Goal: Find specific page/section: Find specific page/section

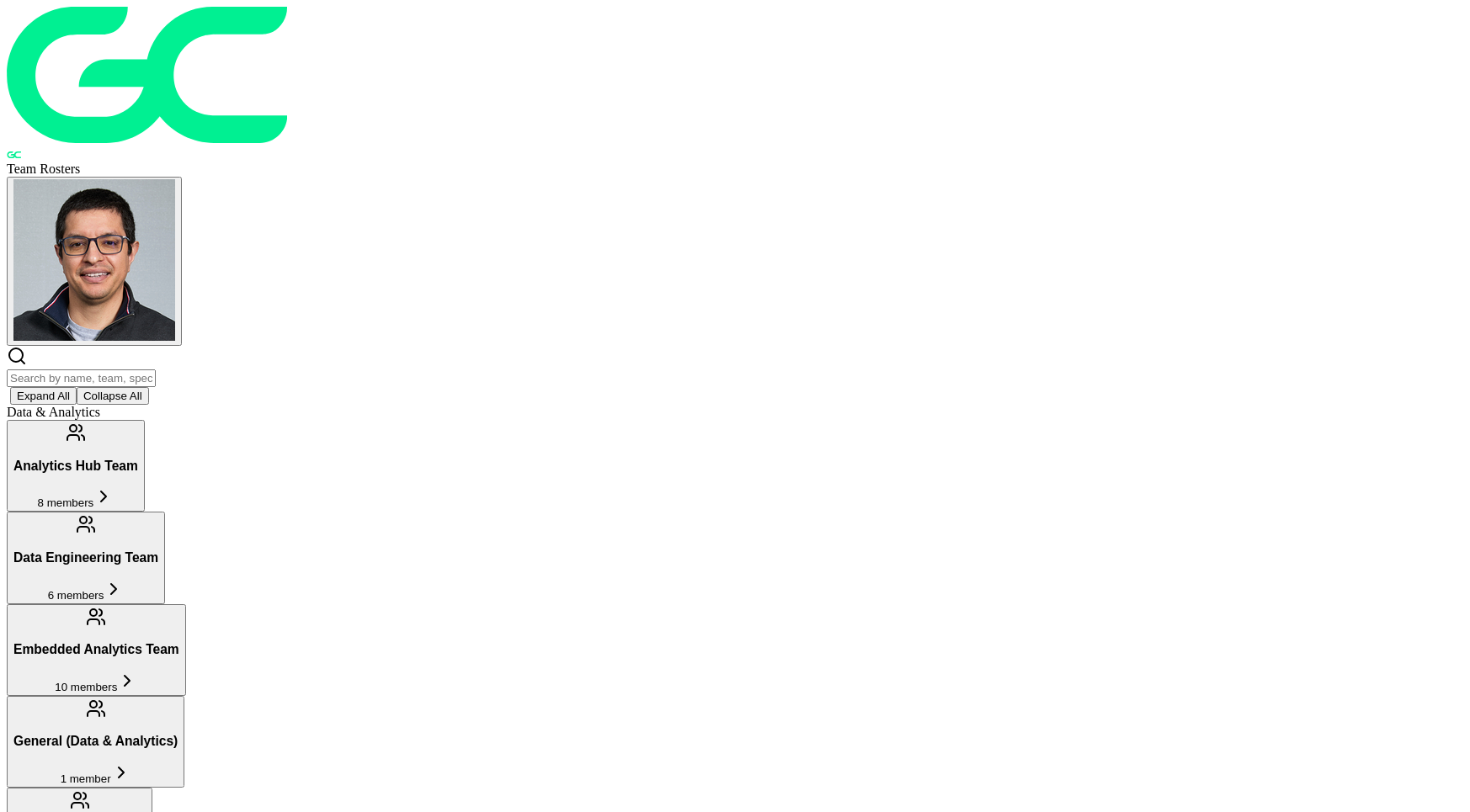
click at [156, 369] on input "text" at bounding box center [81, 378] width 149 height 17
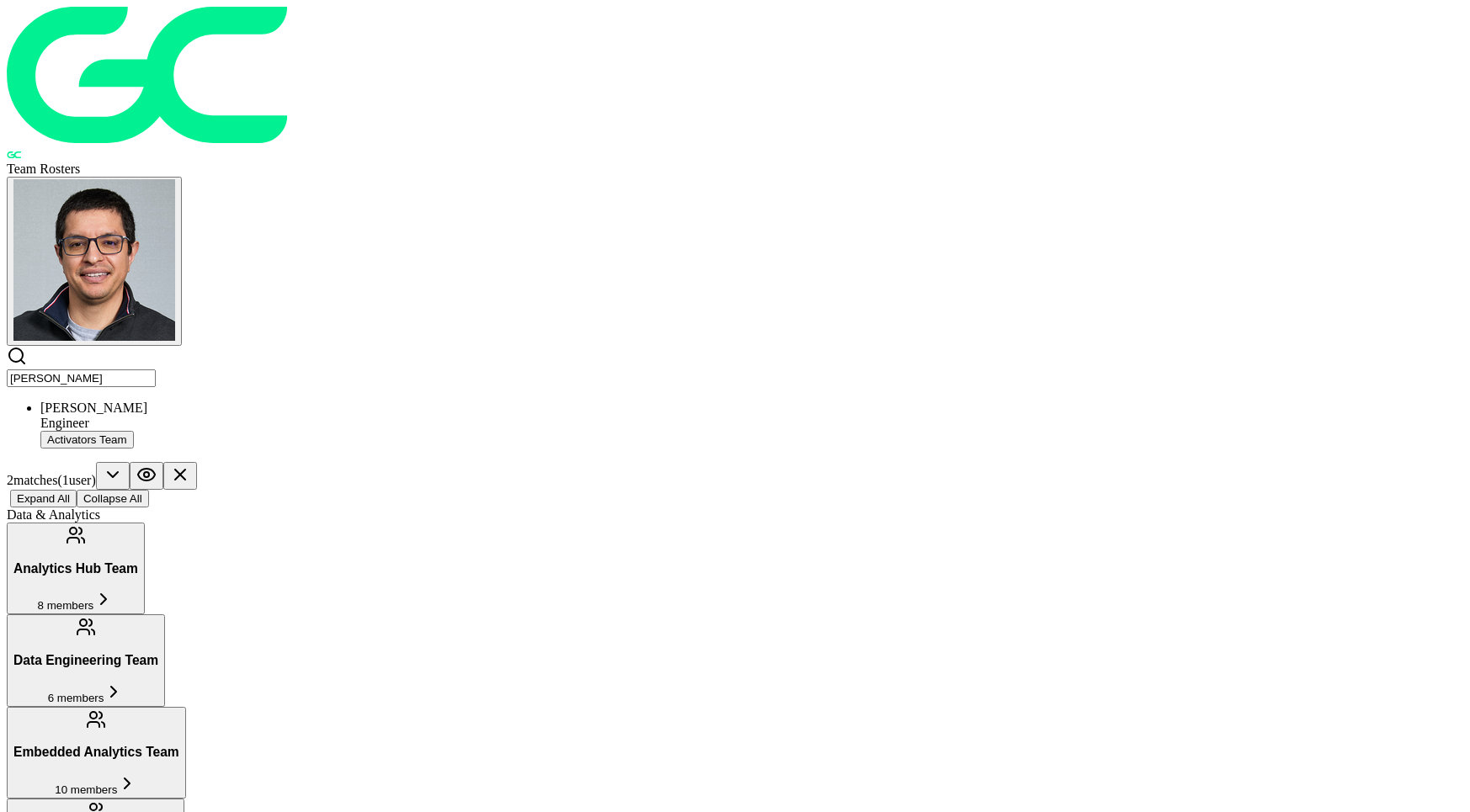
type input "[PERSON_NAME]"
click at [444, 416] on div "Engineer" at bounding box center [752, 424] width 1423 height 15
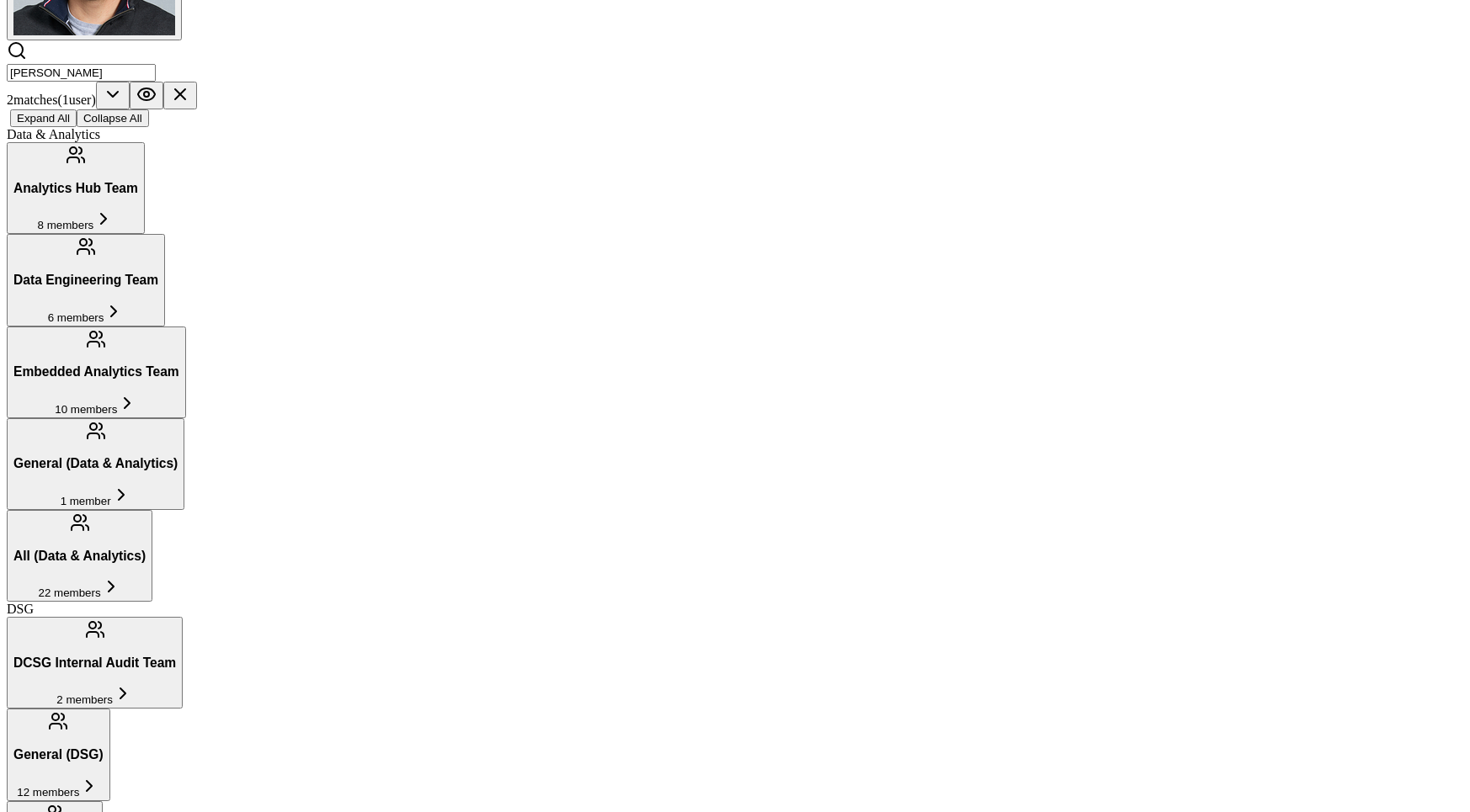
scroll to position [297, 0]
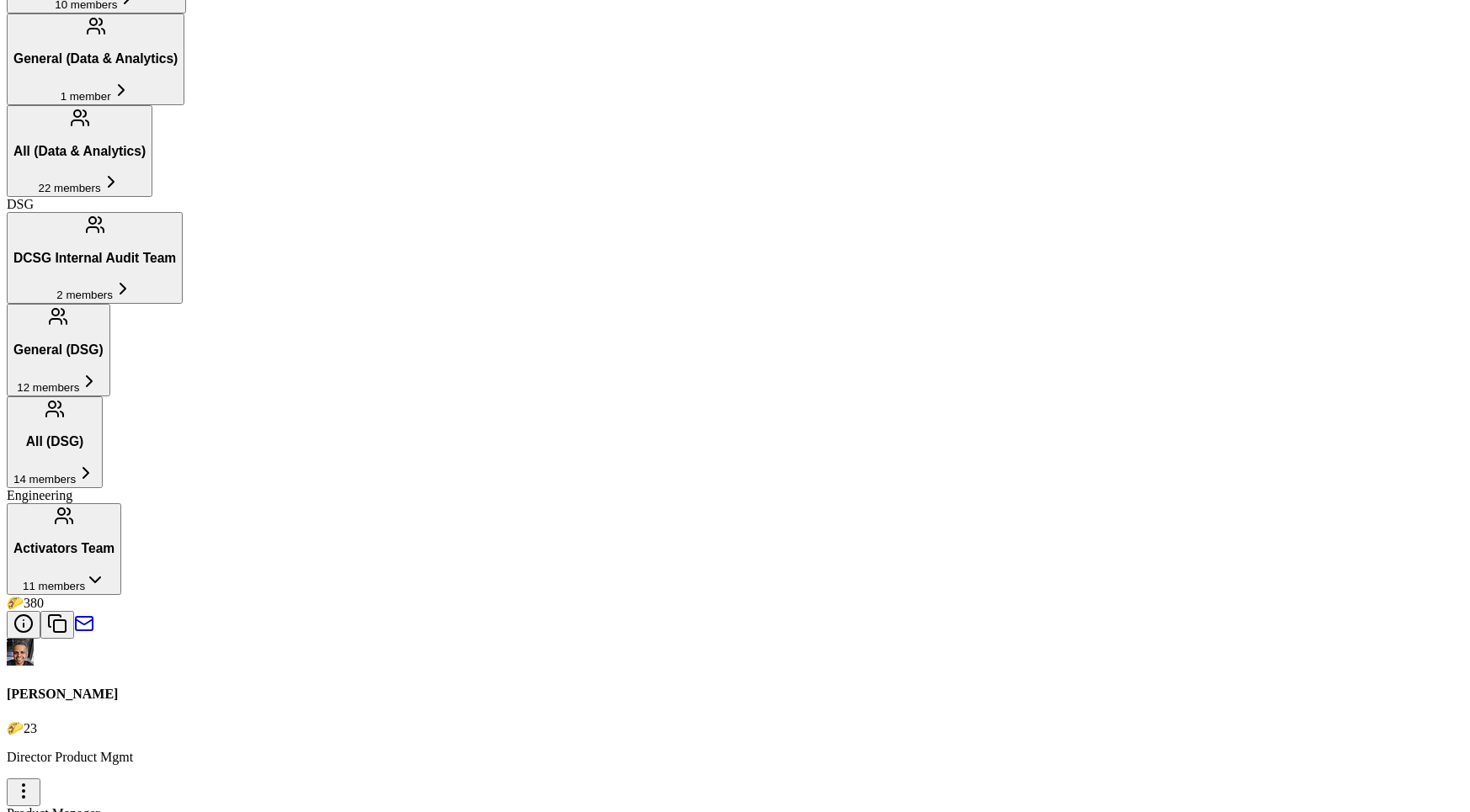
scroll to position [715, 0]
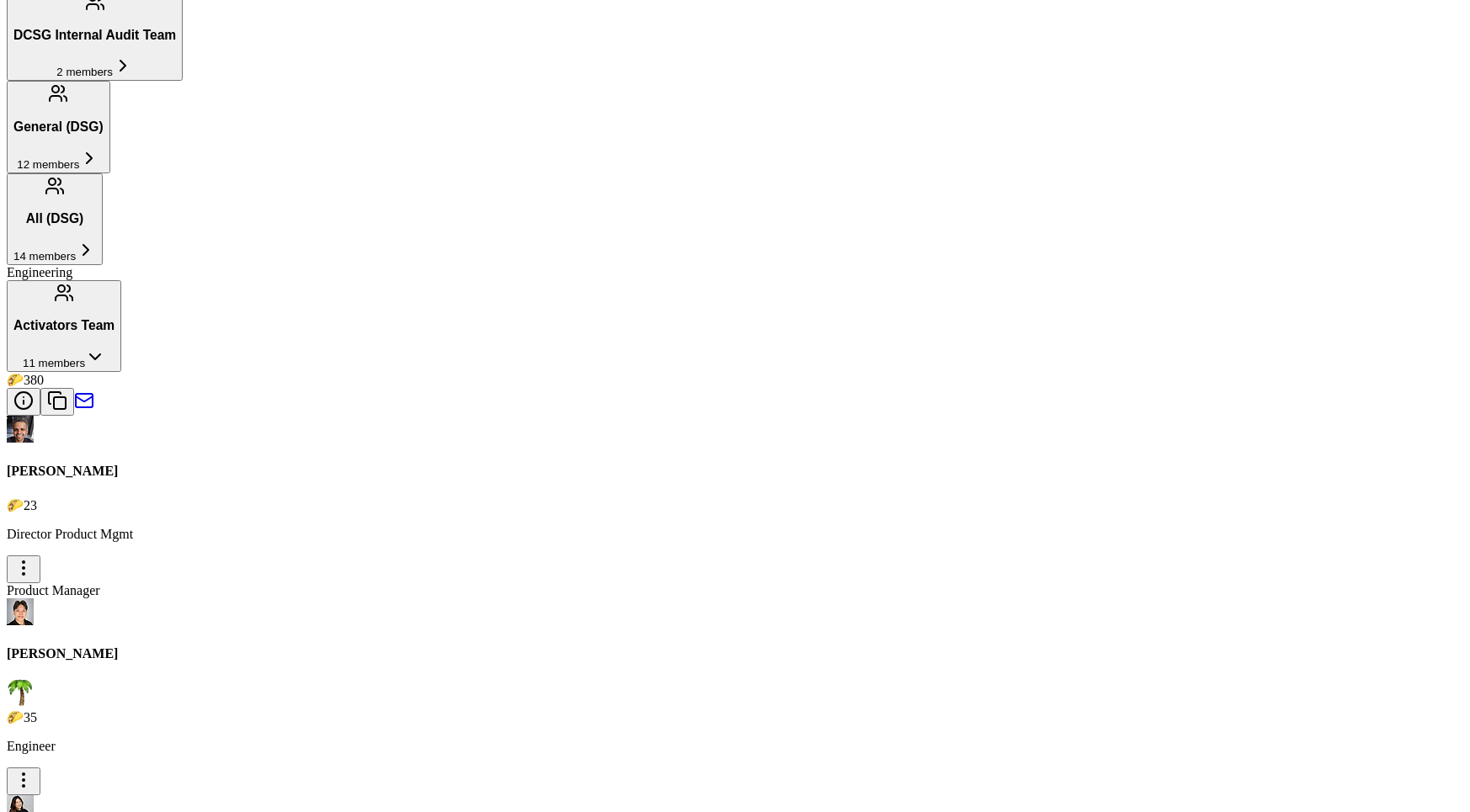
scroll to position [954, 0]
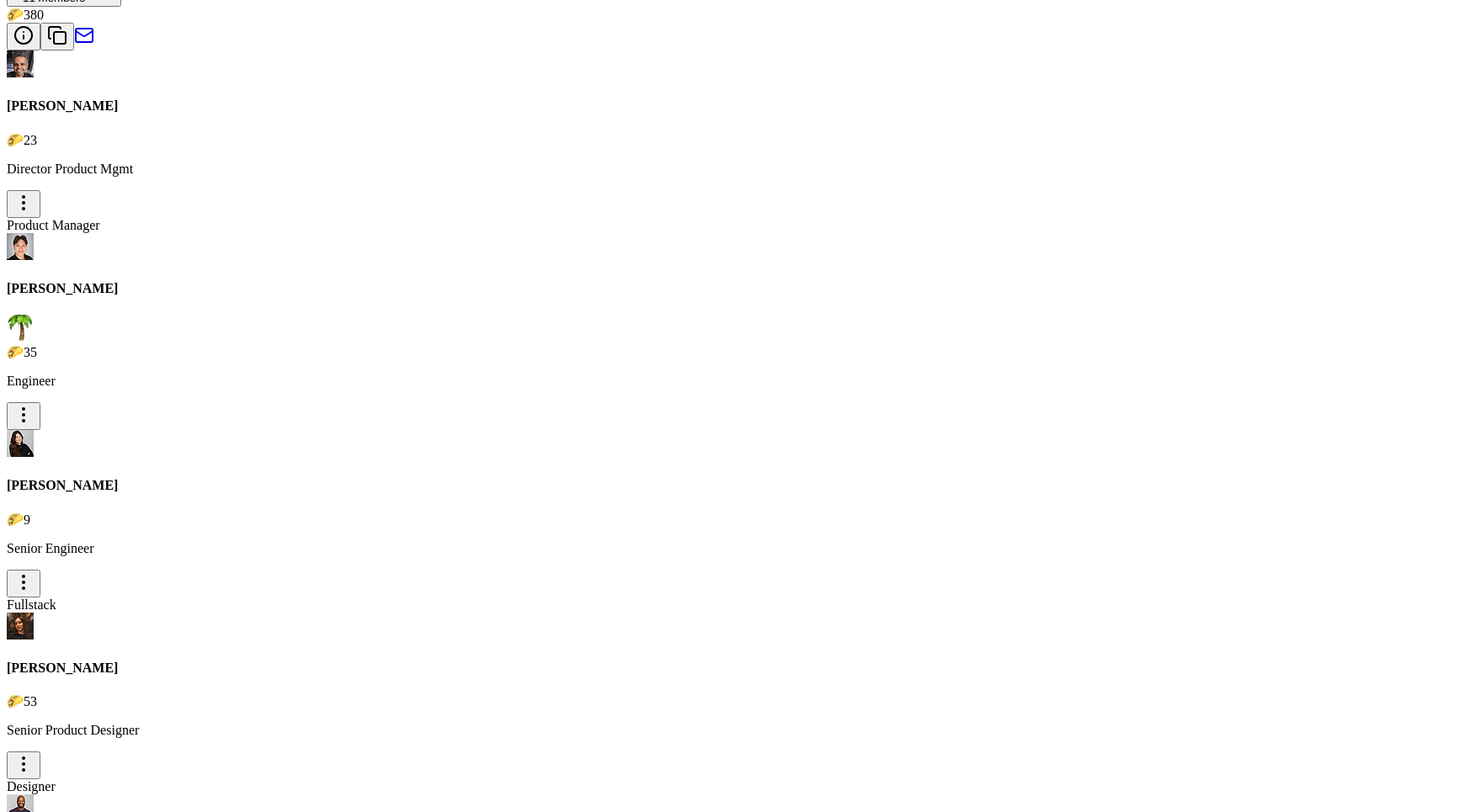
scroll to position [1311, 0]
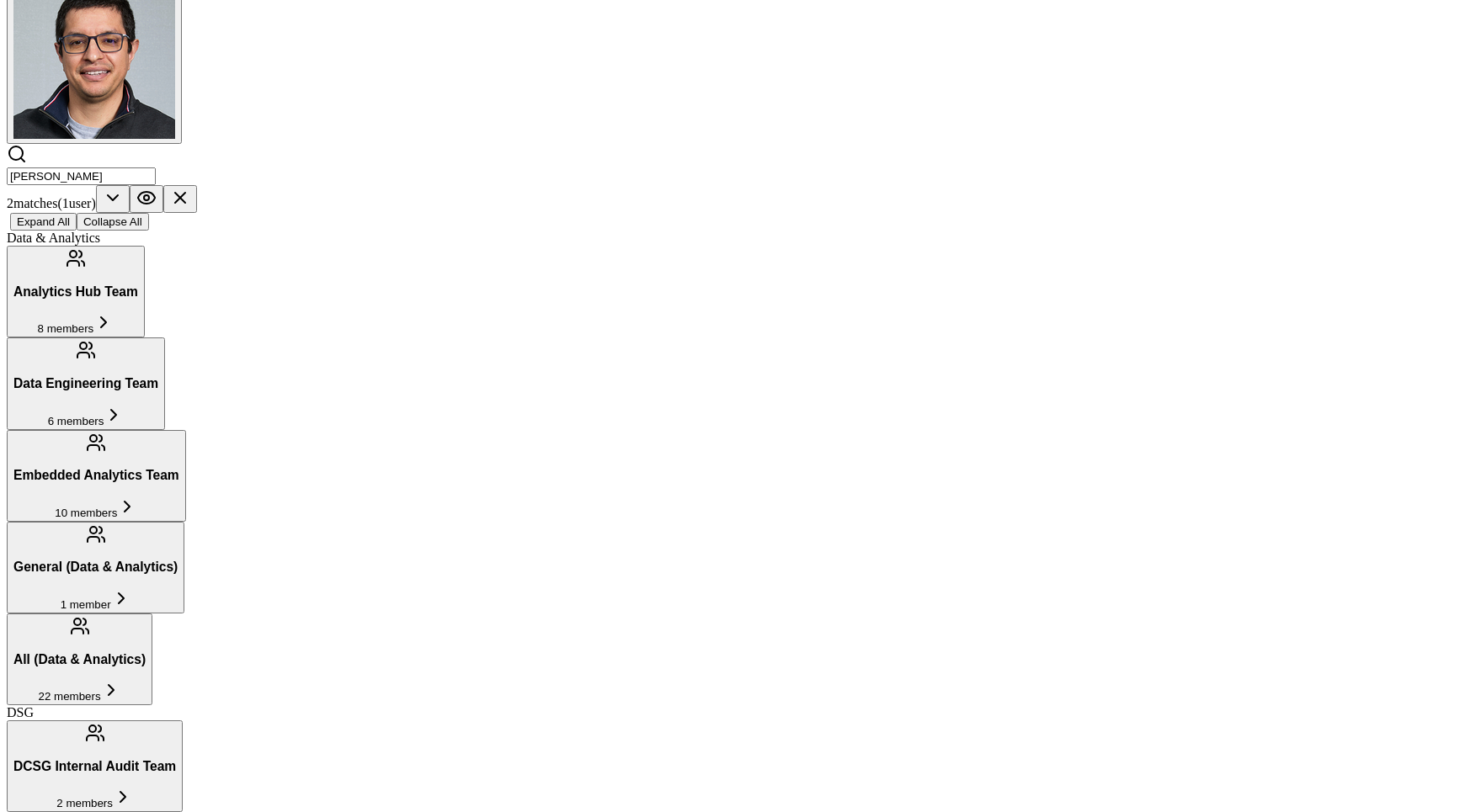
scroll to position [0, 0]
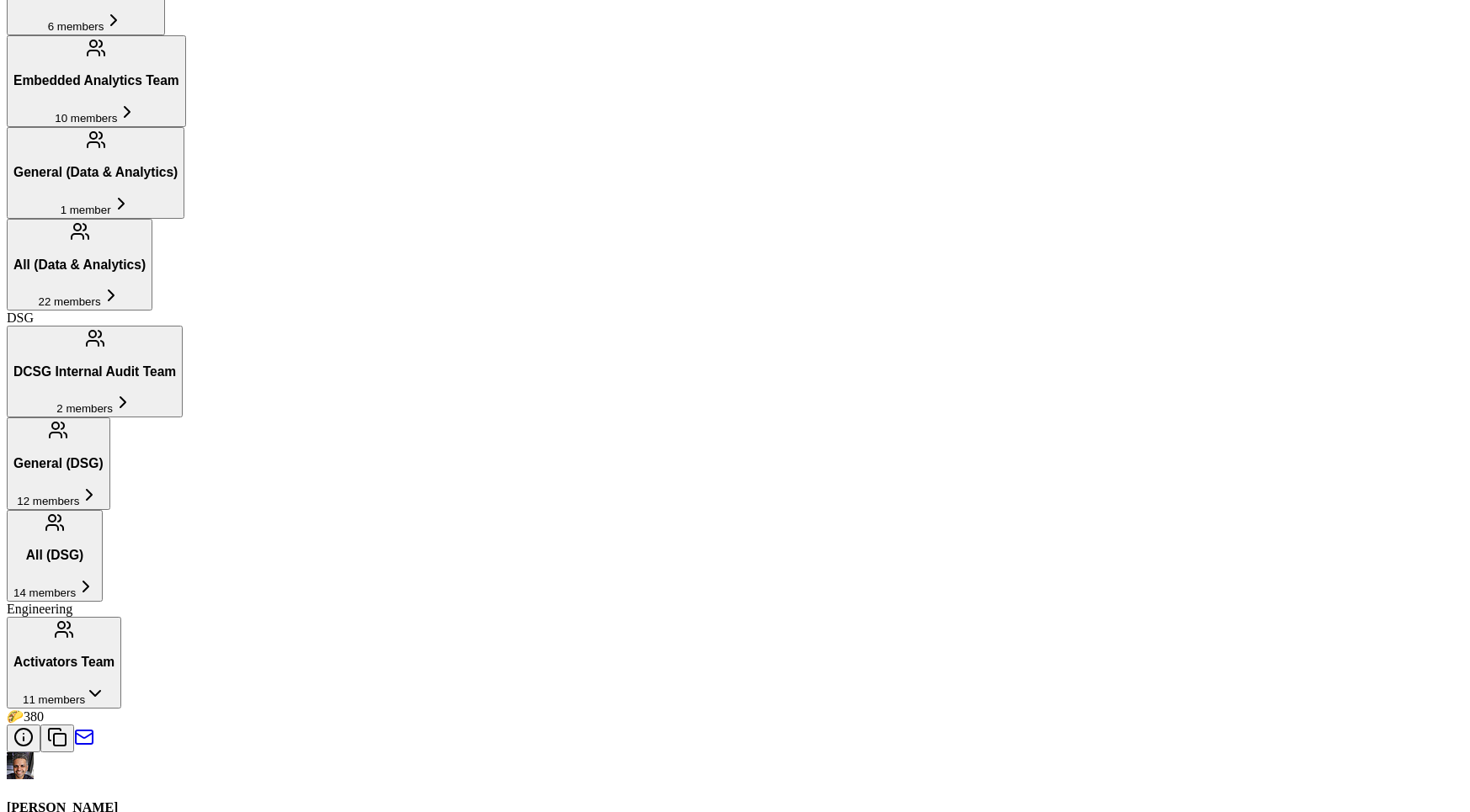
scroll to position [667, 0]
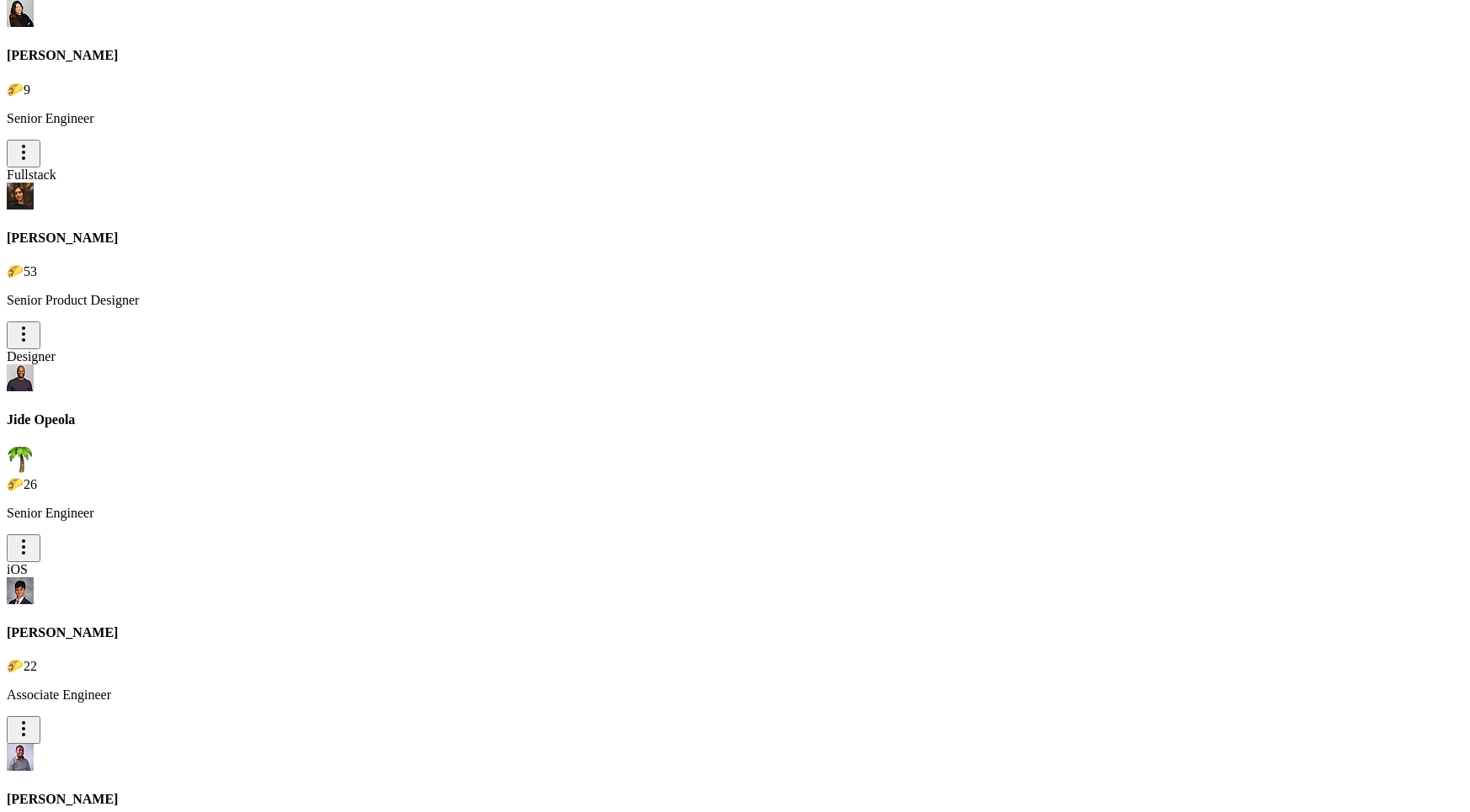
scroll to position [1844, 0]
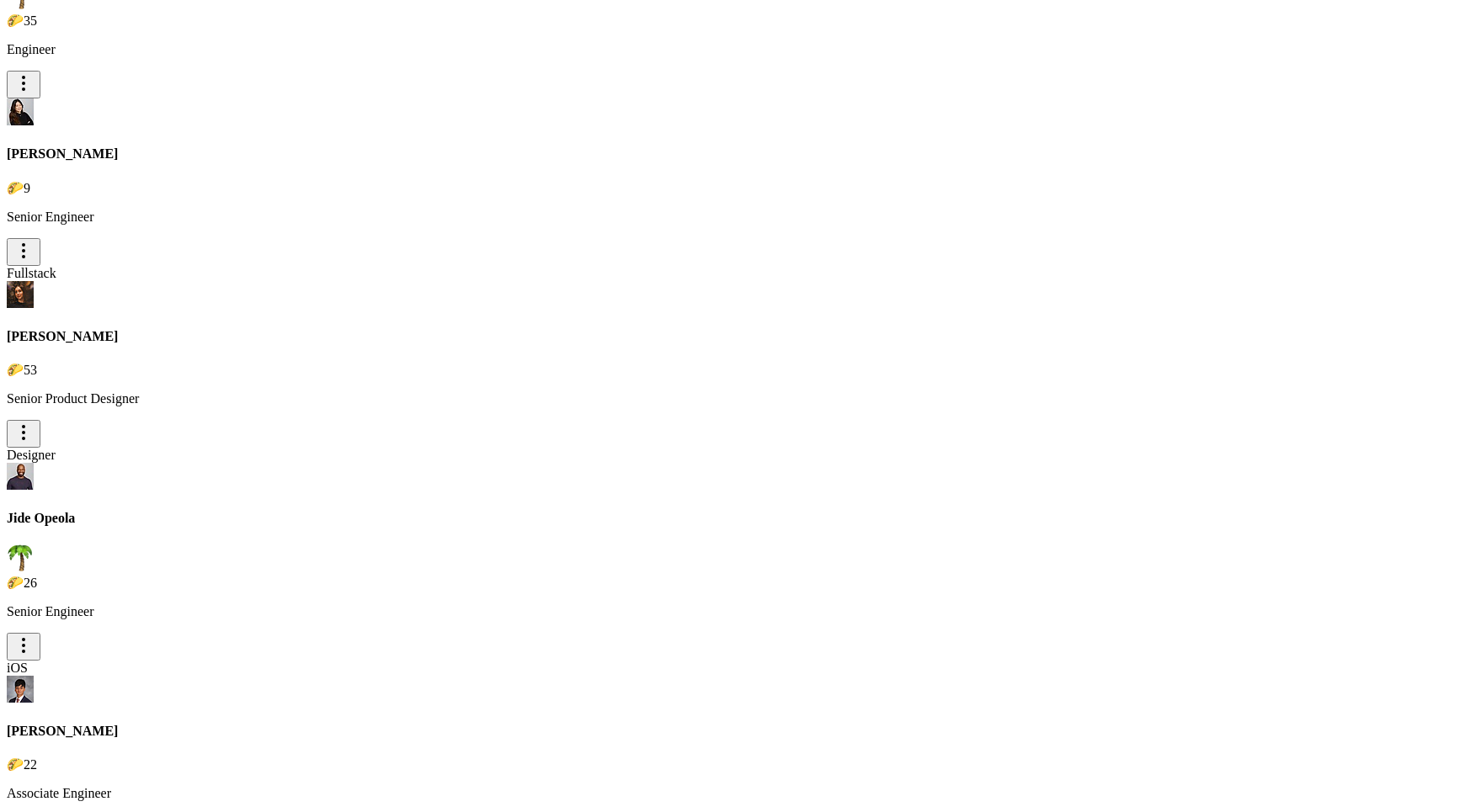
scroll to position [1638, 0]
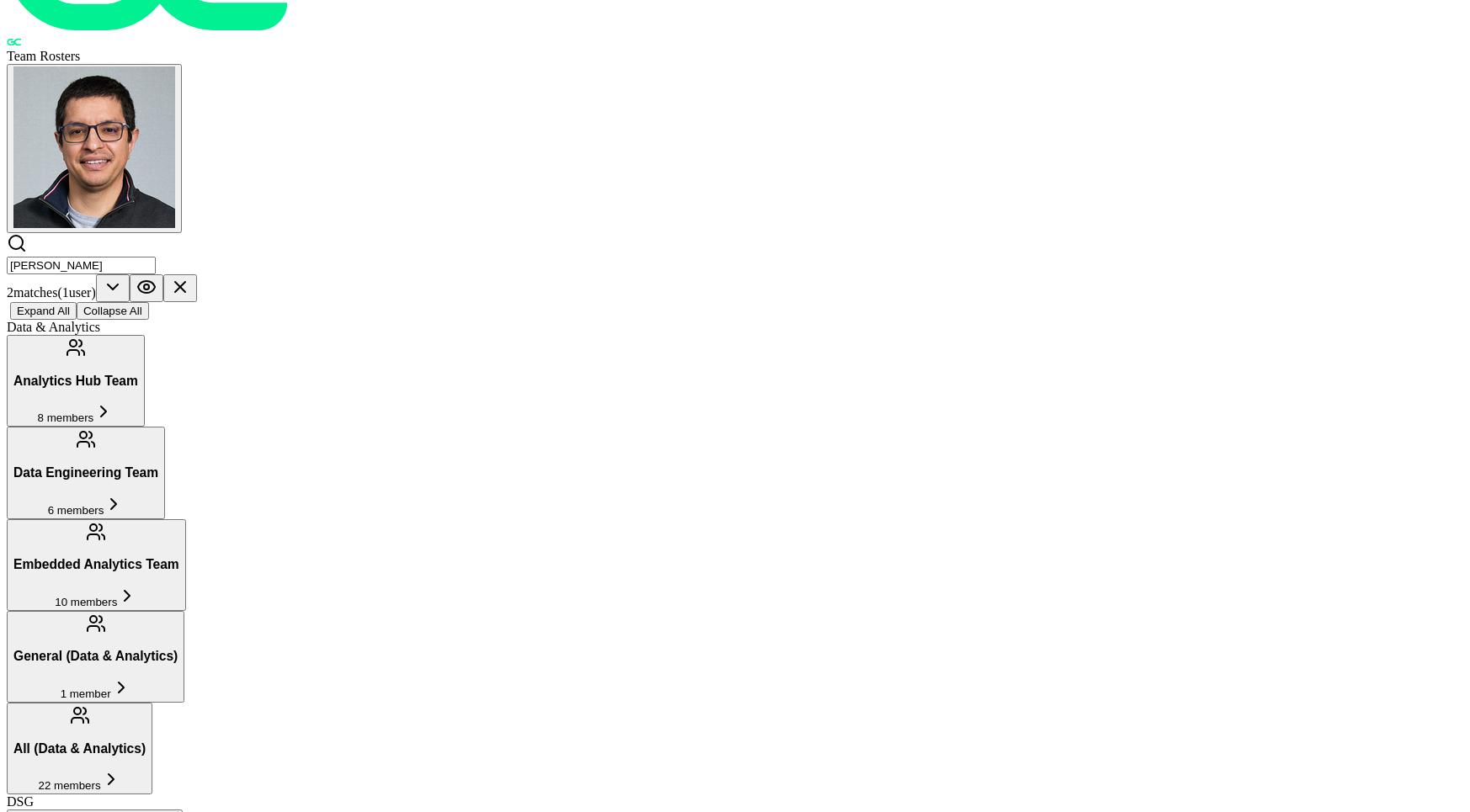
scroll to position [0, 0]
